Goal: Find specific page/section: Find specific page/section

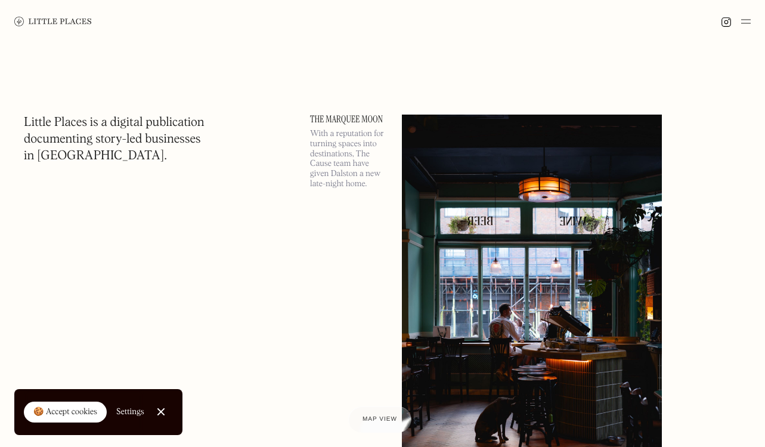
click at [742, 17] on img at bounding box center [747, 21] width 10 height 14
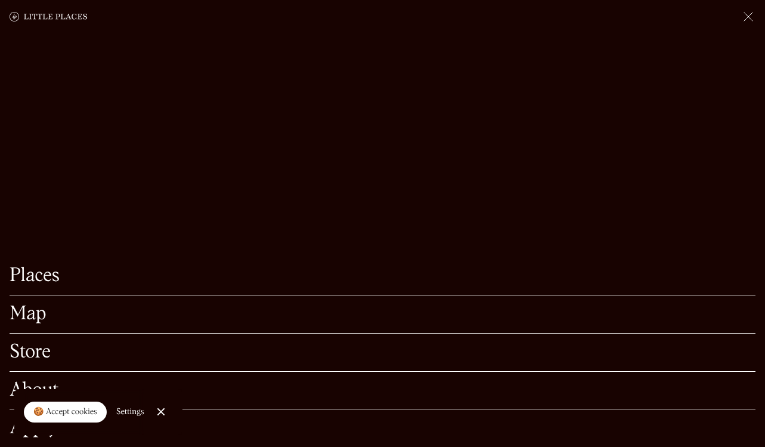
click at [30, 312] on link "Map" at bounding box center [383, 314] width 746 height 18
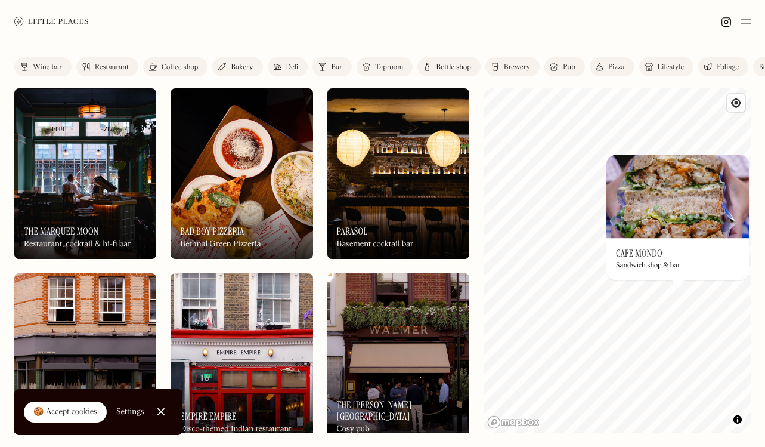
click at [669, 274] on div "On Our Radar Cafe Mondo Sandwich shop & bar" at bounding box center [678, 259] width 143 height 42
